Goal: Navigation & Orientation: Go to known website

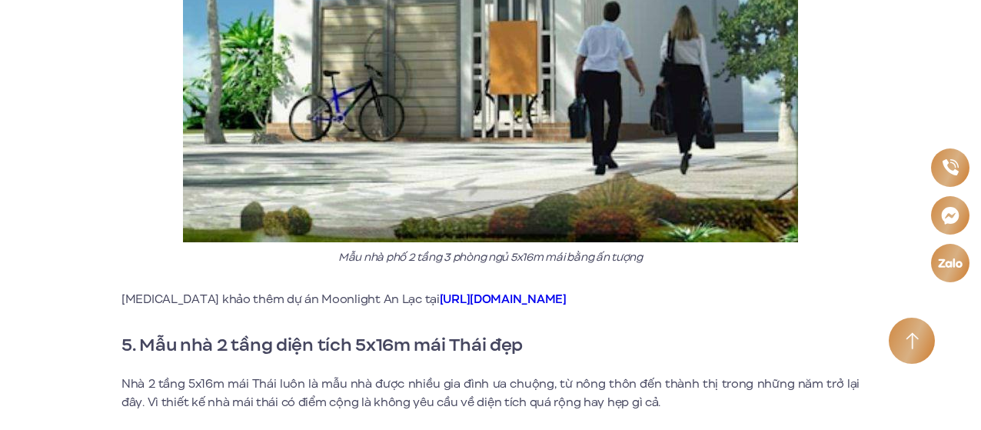
scroll to position [4842, 0]
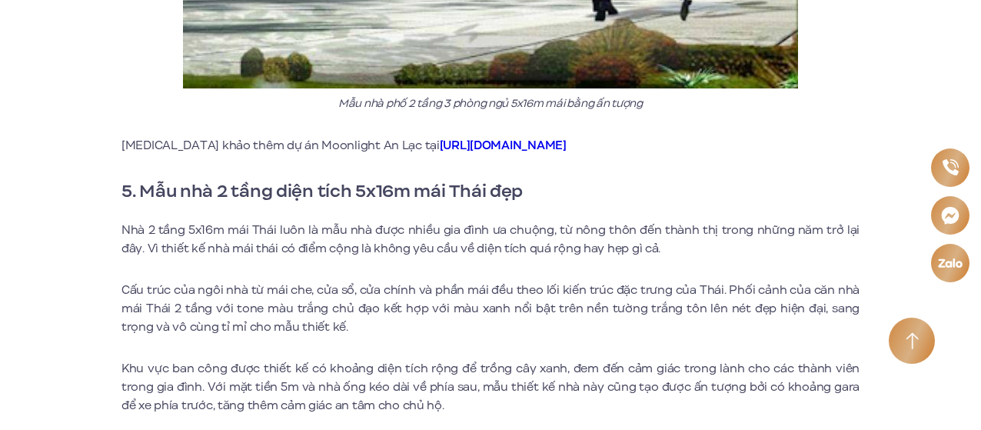
click at [460, 144] on link "[URL][DOMAIN_NAME]" at bounding box center [503, 145] width 127 height 17
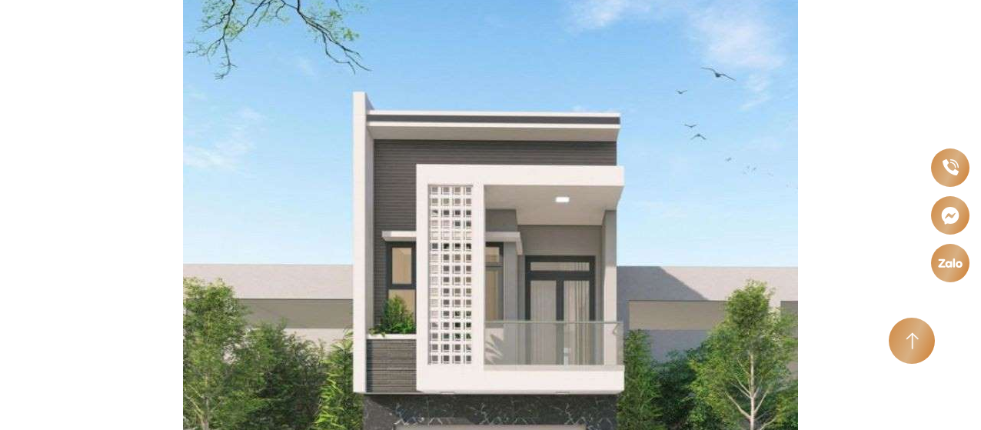
scroll to position [6687, 0]
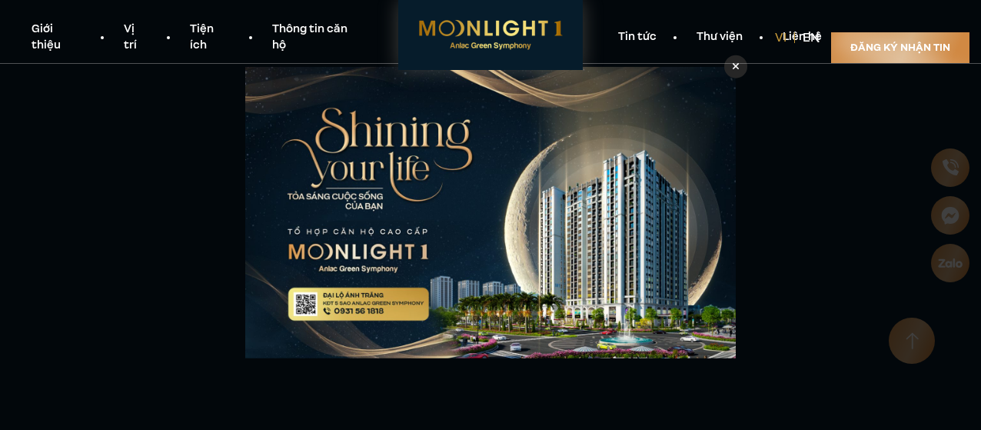
scroll to position [2306, 0]
click at [728, 73] on div at bounding box center [735, 66] width 23 height 23
click at [741, 67] on div at bounding box center [735, 66] width 23 height 23
click at [738, 68] on icon at bounding box center [735, 66] width 7 height 11
click at [739, 65] on div at bounding box center [735, 66] width 23 height 23
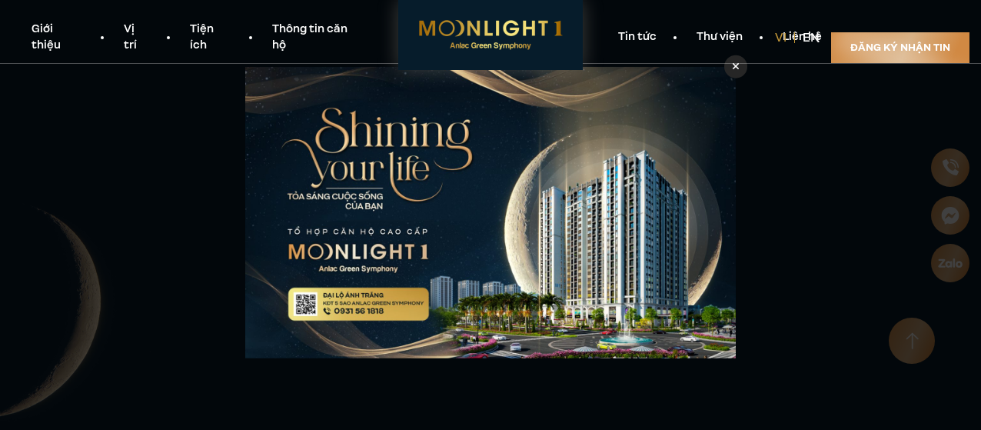
click at [739, 68] on icon at bounding box center [735, 66] width 7 height 11
